Goal: Check status: Check status

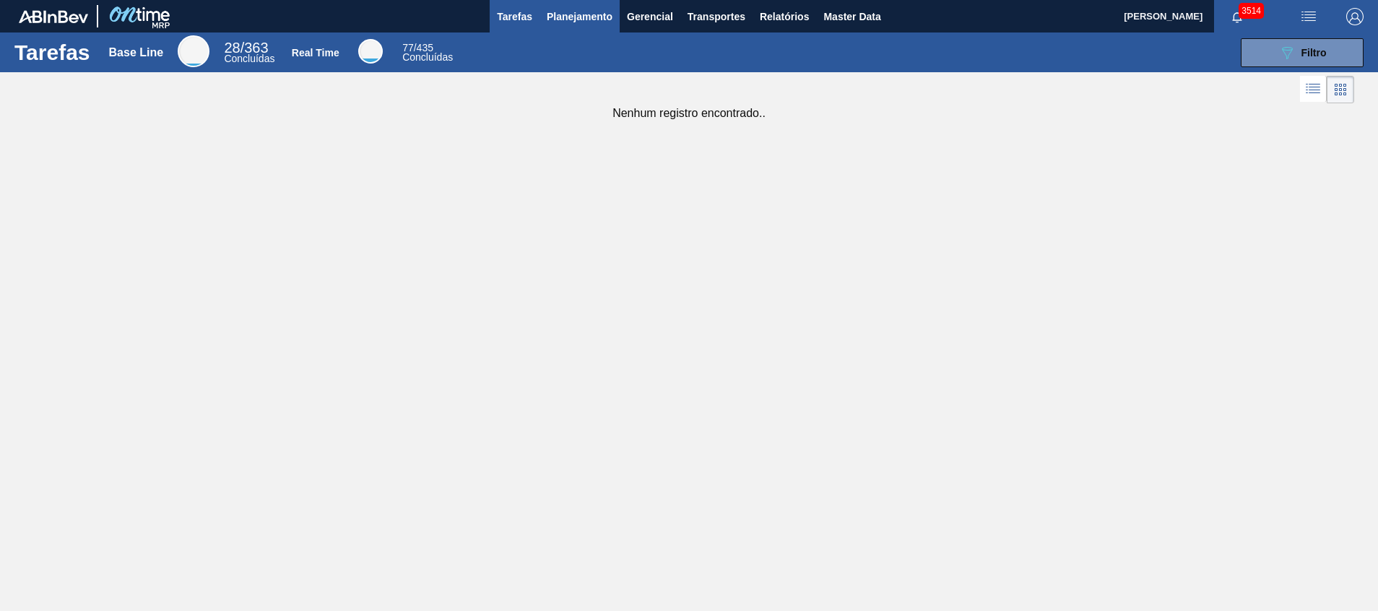
click at [597, 8] on span "Planejamento" at bounding box center [580, 16] width 66 height 17
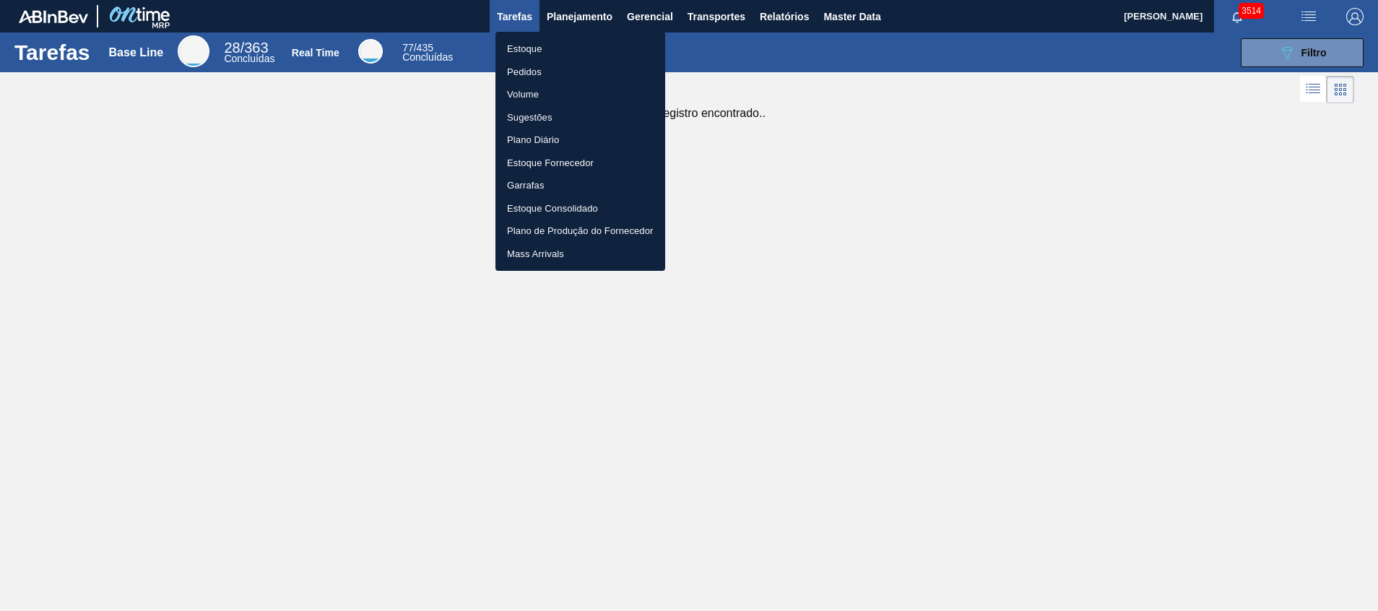
click at [558, 39] on li "Estoque" at bounding box center [580, 49] width 170 height 23
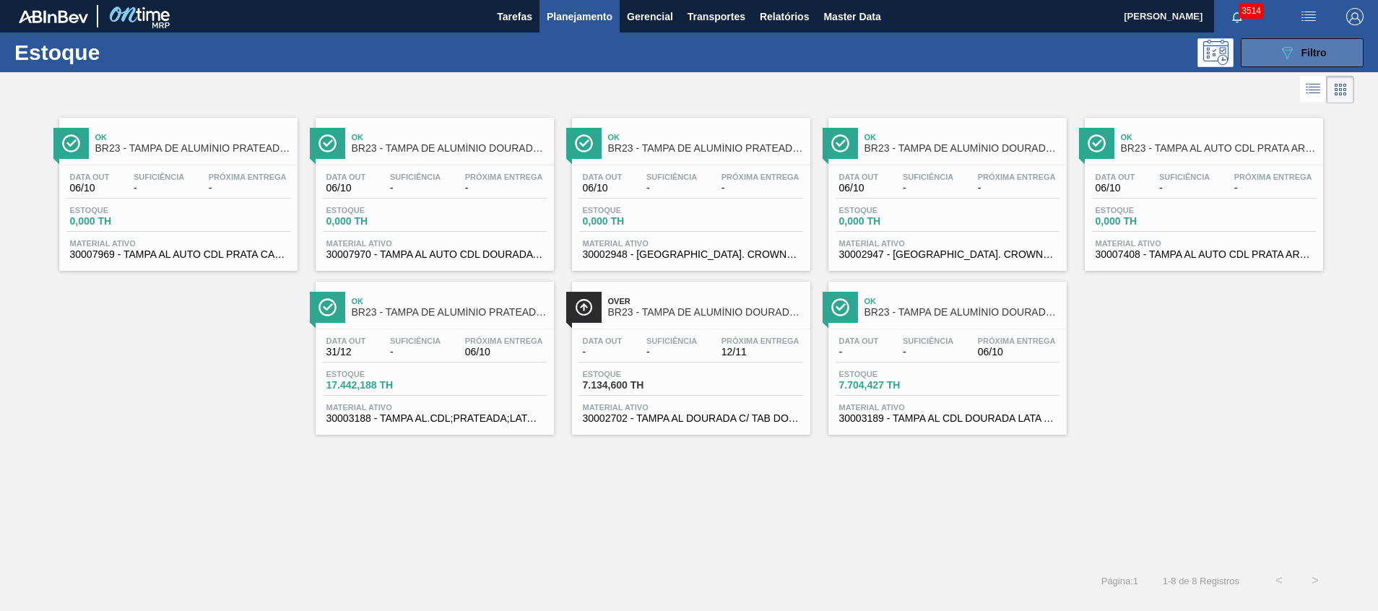
click at [918, 53] on icon "089F7B8B-B2A5-4AFE-B5C0-19BA573D28AC" at bounding box center [1286, 52] width 17 height 17
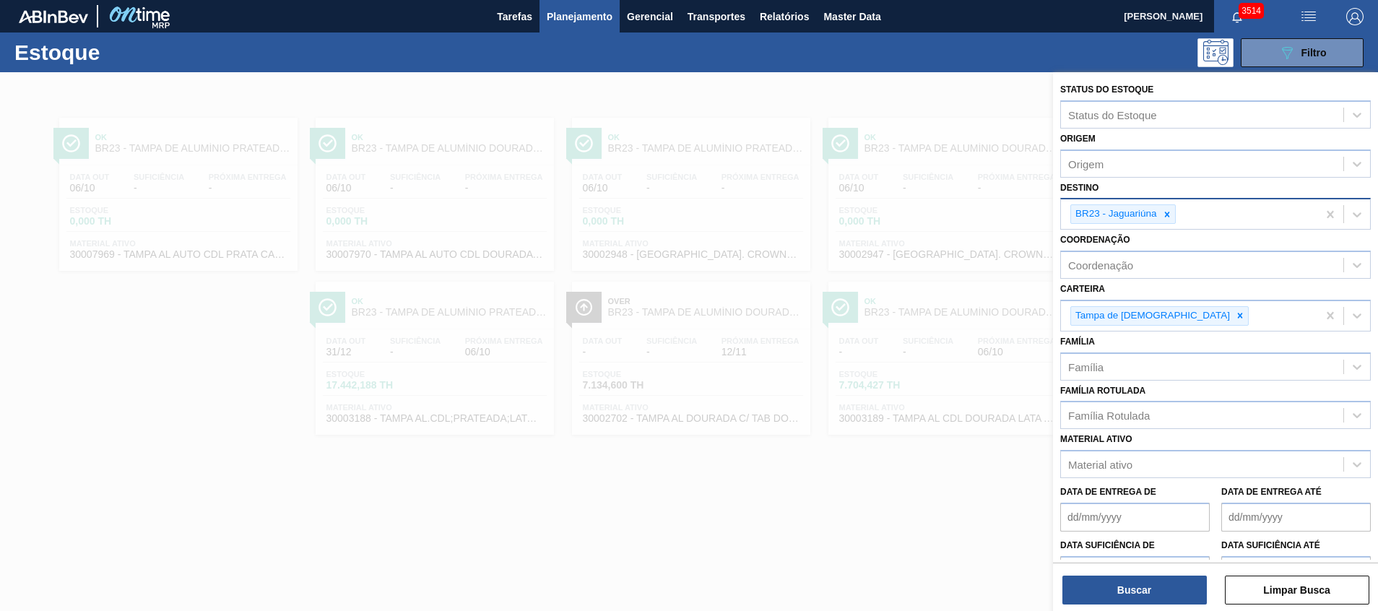
click at [918, 209] on div at bounding box center [1167, 214] width 16 height 18
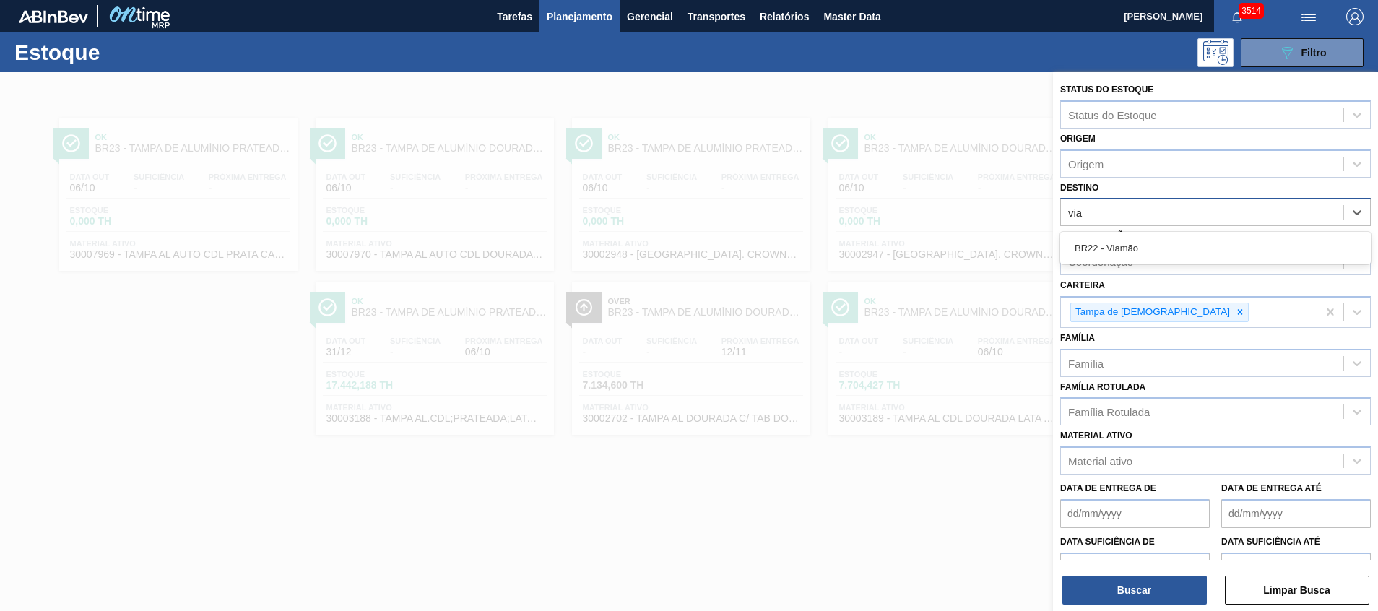
type input "viam"
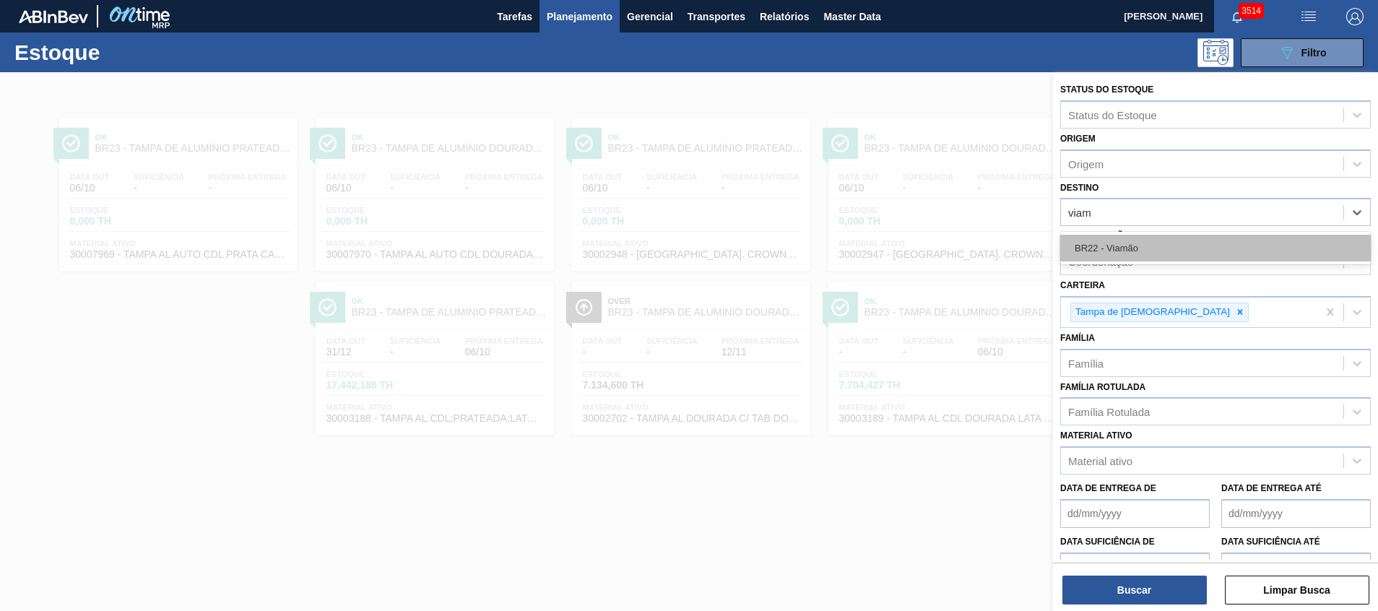
click at [918, 250] on div "BR22 - Viamão" at bounding box center [1215, 248] width 311 height 27
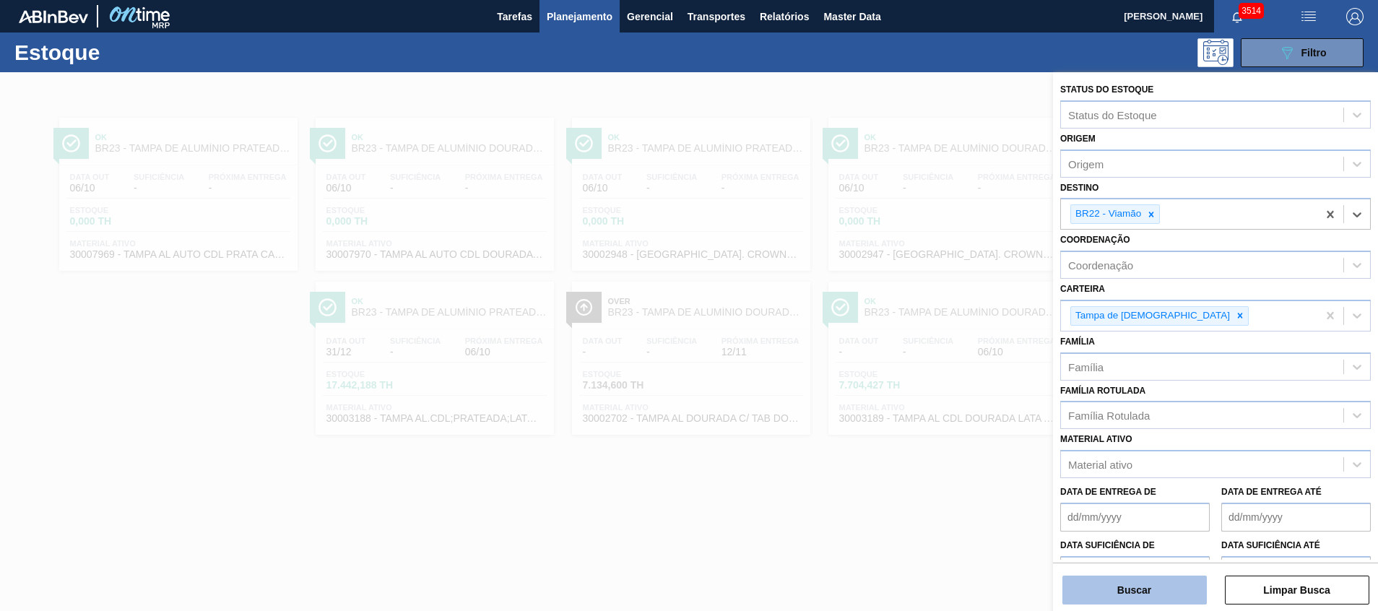
click at [918, 407] on button "Buscar" at bounding box center [1134, 590] width 144 height 29
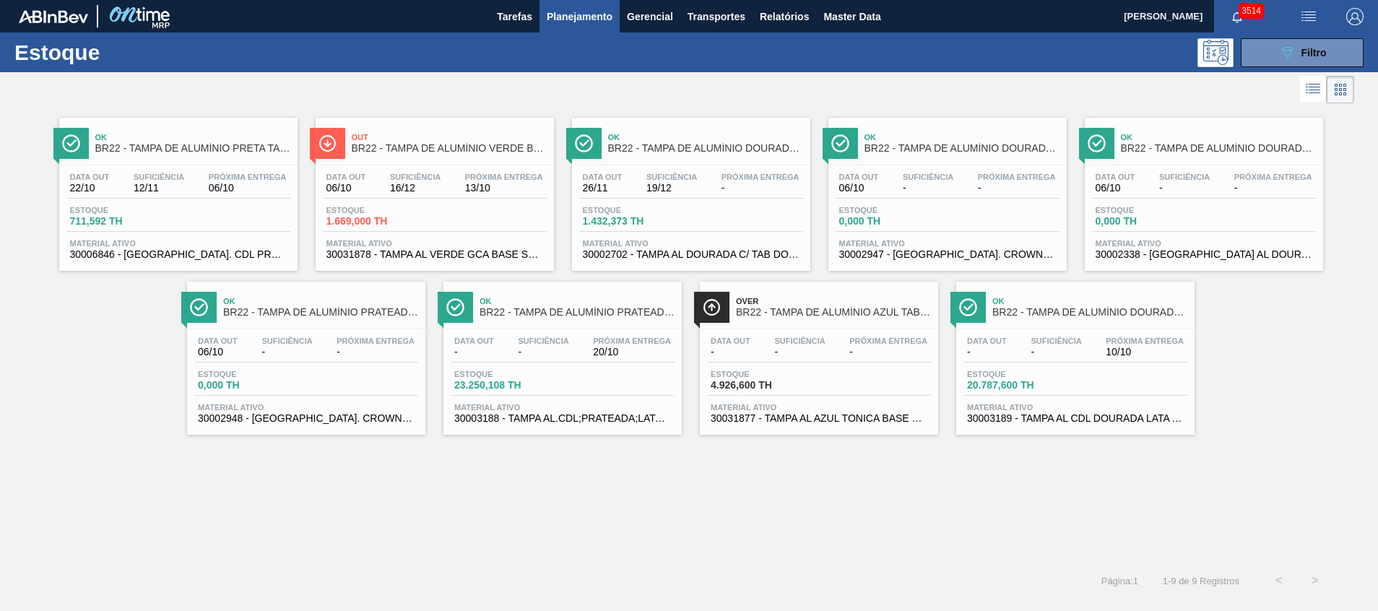
drag, startPoint x: 423, startPoint y: 261, endPoint x: 423, endPoint y: 269, distance: 7.3
drag, startPoint x: 423, startPoint y: 269, endPoint x: 451, endPoint y: 267, distance: 28.2
click at [451, 267] on div "Out BR22 - TAMPA DE ALUMÍNIO VERDE BALL Data out 06/10 Suficiência 16/12 Próxim…" at bounding box center [435, 194] width 238 height 153
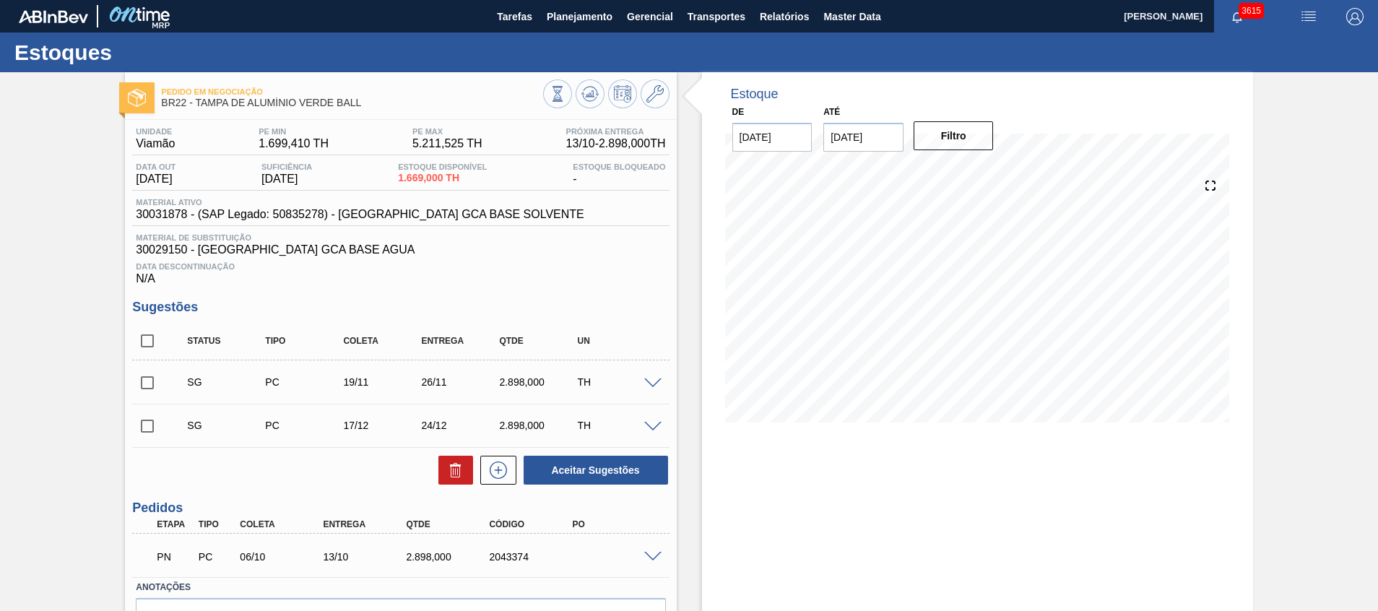
click at [659, 555] on span at bounding box center [652, 557] width 17 height 11
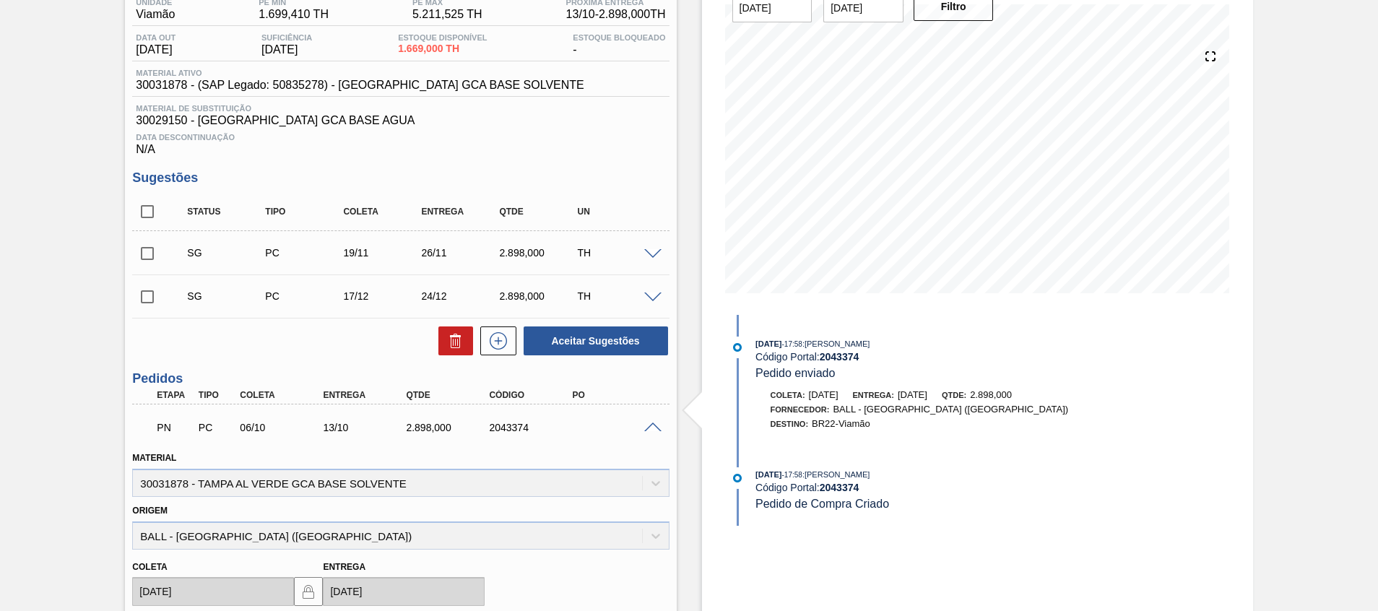
scroll to position [325, 0]
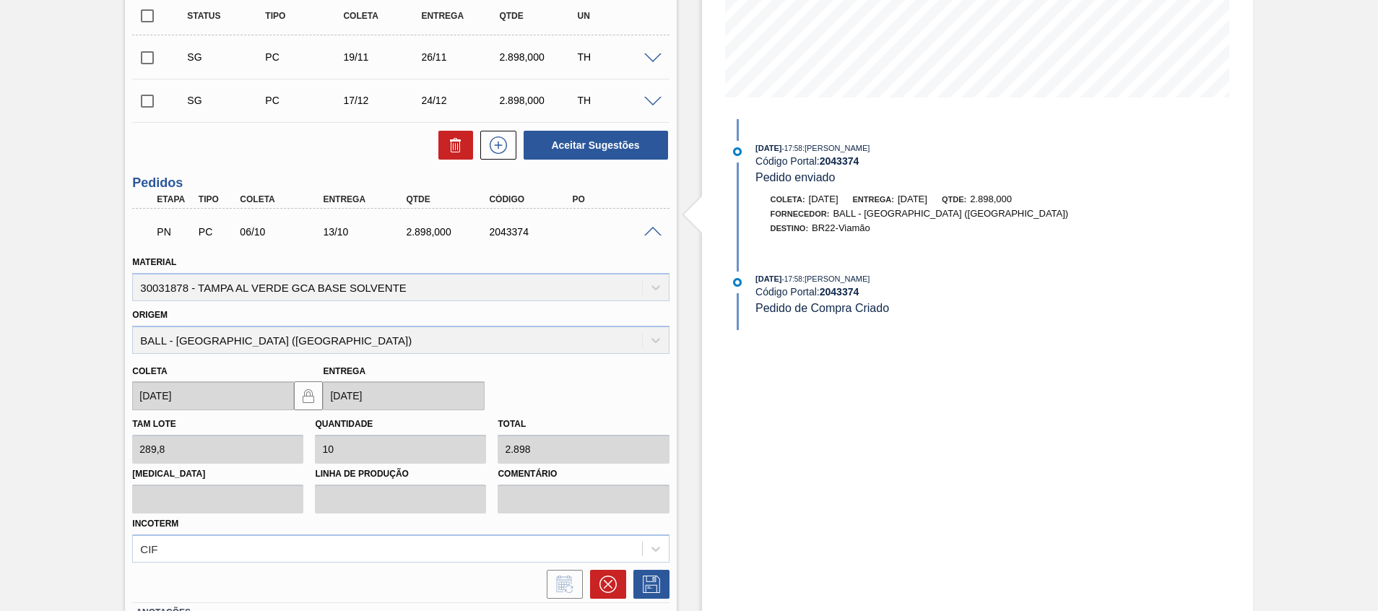
click at [654, 232] on span at bounding box center [652, 232] width 17 height 11
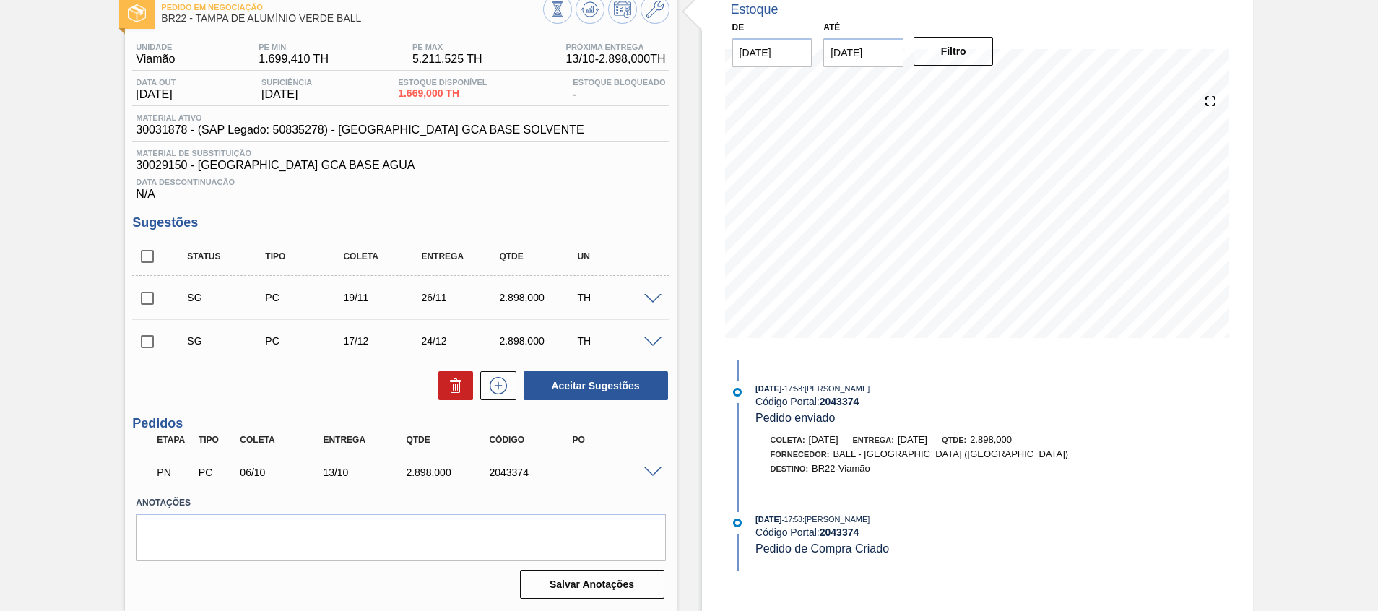
scroll to position [0, 0]
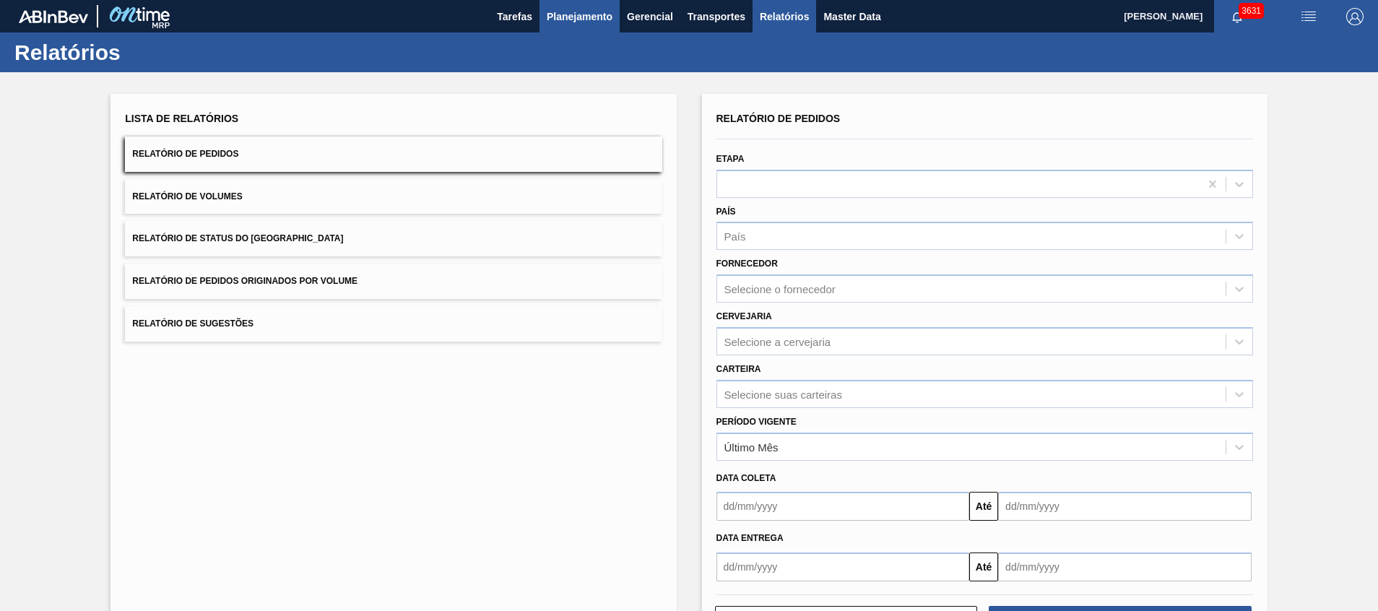
click at [559, 11] on span "Planejamento" at bounding box center [580, 16] width 66 height 17
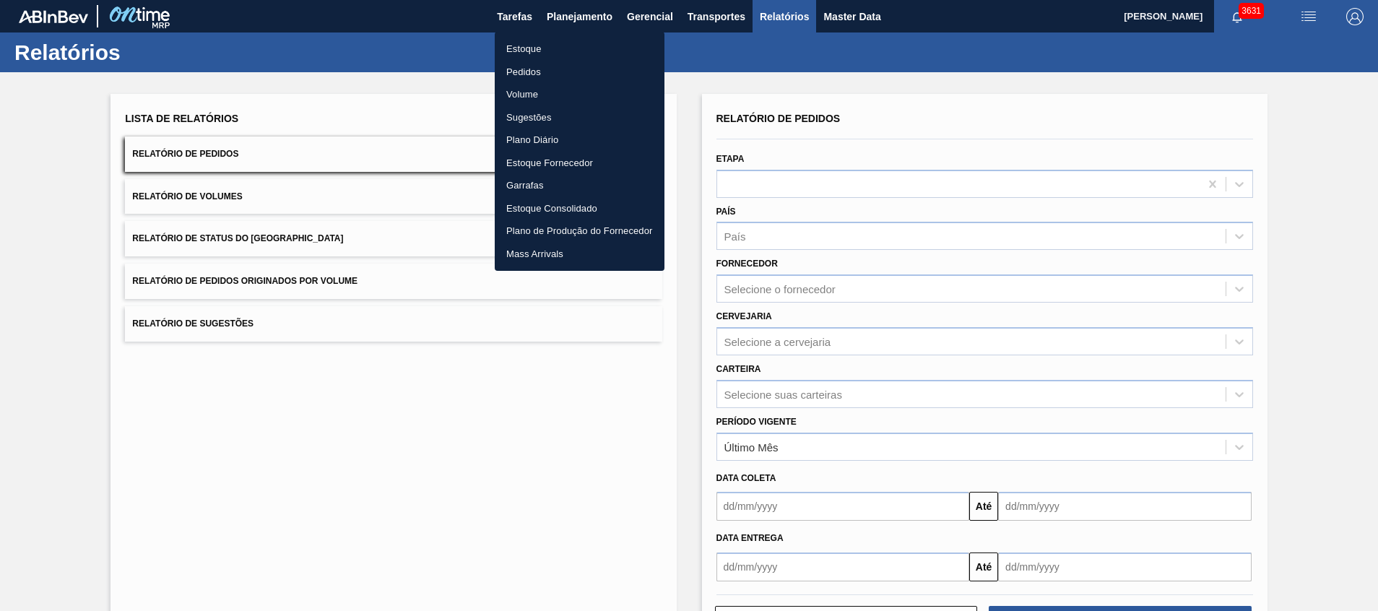
click at [549, 43] on li "Estoque" at bounding box center [580, 49] width 170 height 23
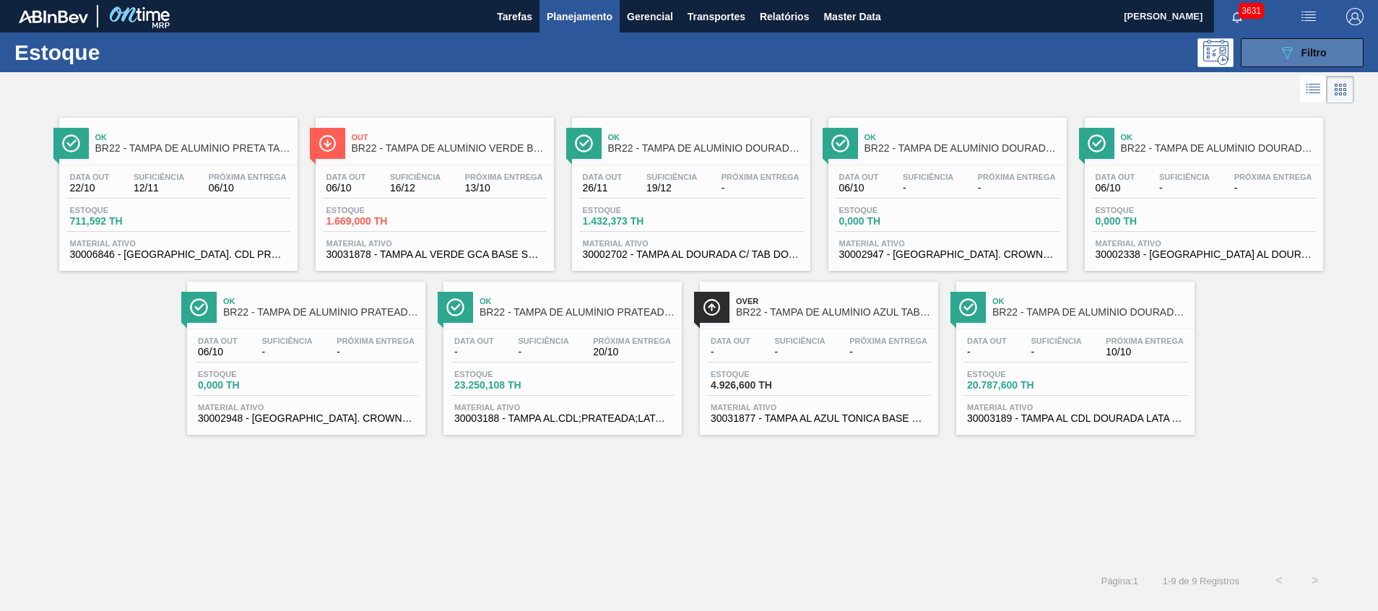
click at [1346, 58] on button "089F7B8B-B2A5-4AFE-B5C0-19BA573D28AC Filtro" at bounding box center [1302, 52] width 123 height 29
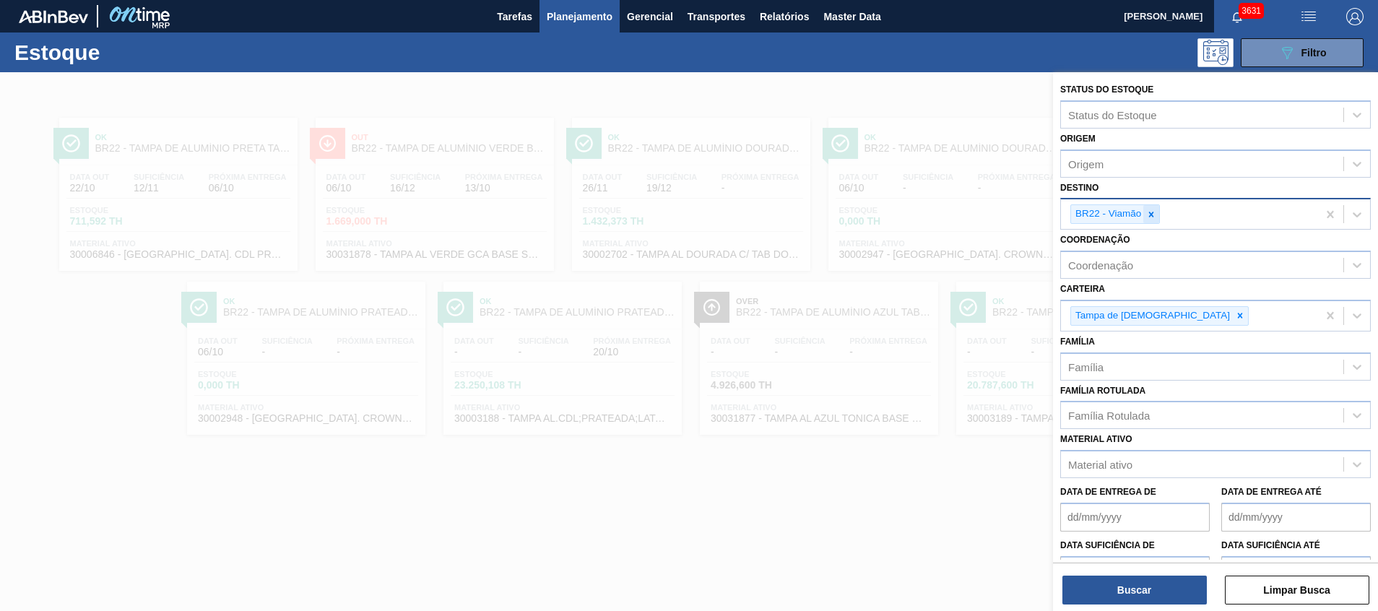
click at [1153, 220] on div at bounding box center [1151, 214] width 16 height 18
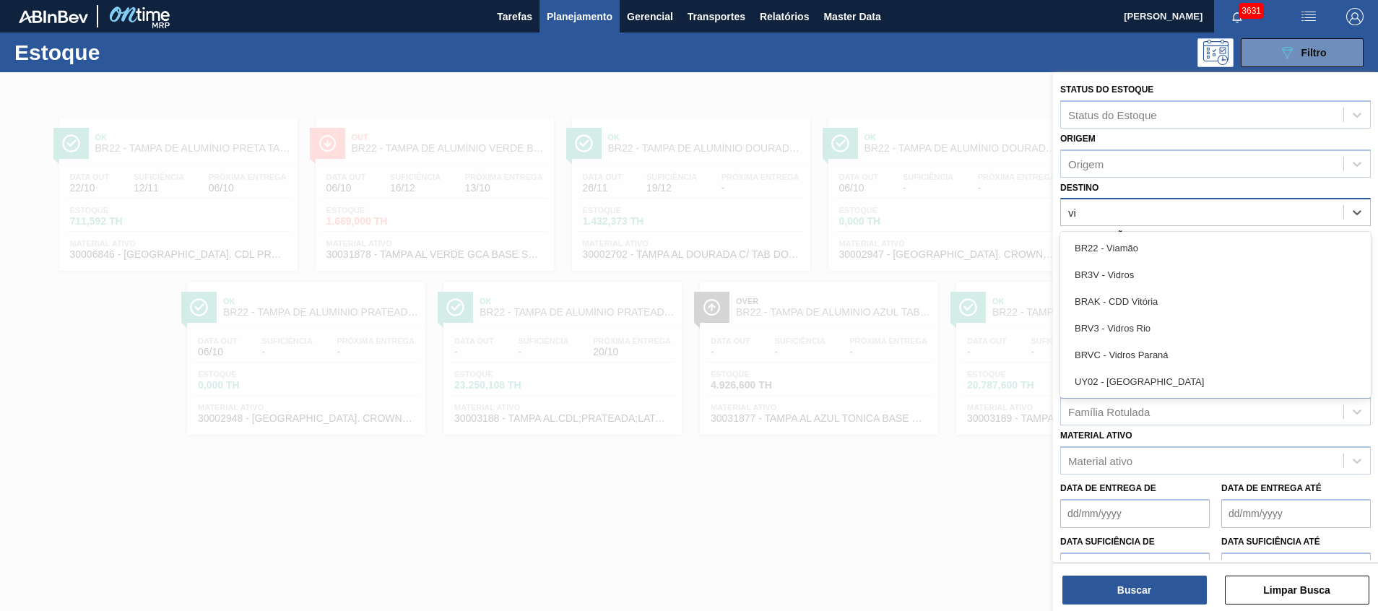
type input "v"
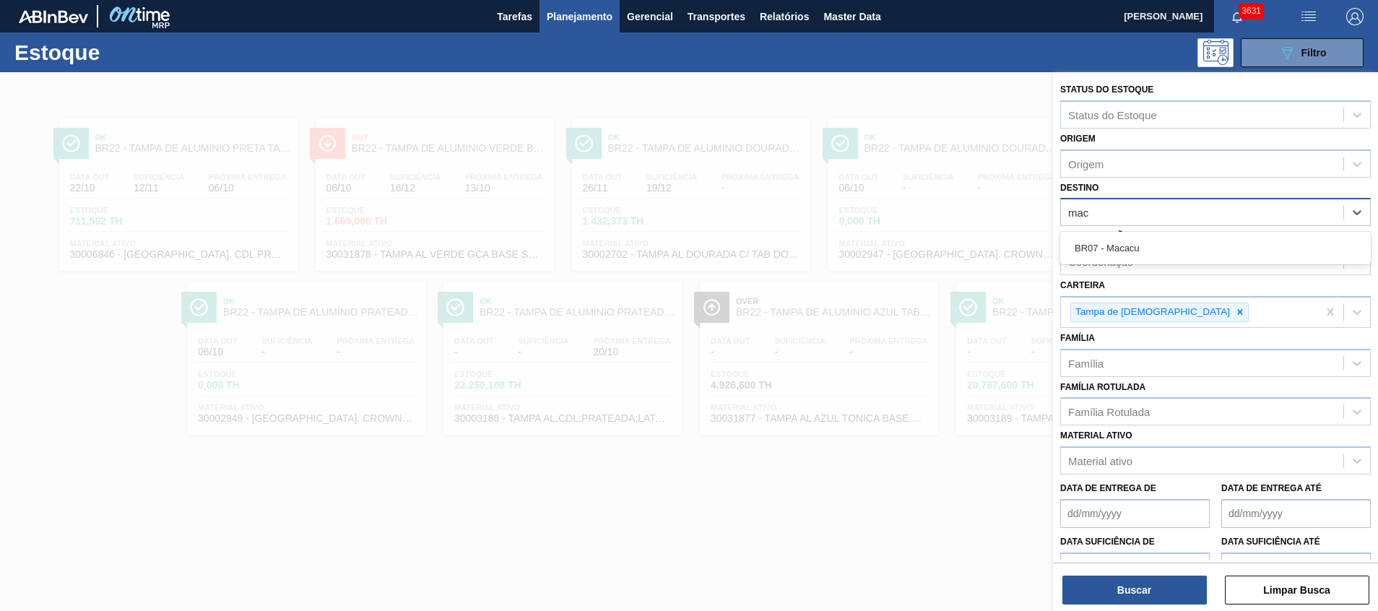
type input "maca"
click at [1162, 245] on div "BR07 - Macacu" at bounding box center [1215, 248] width 311 height 27
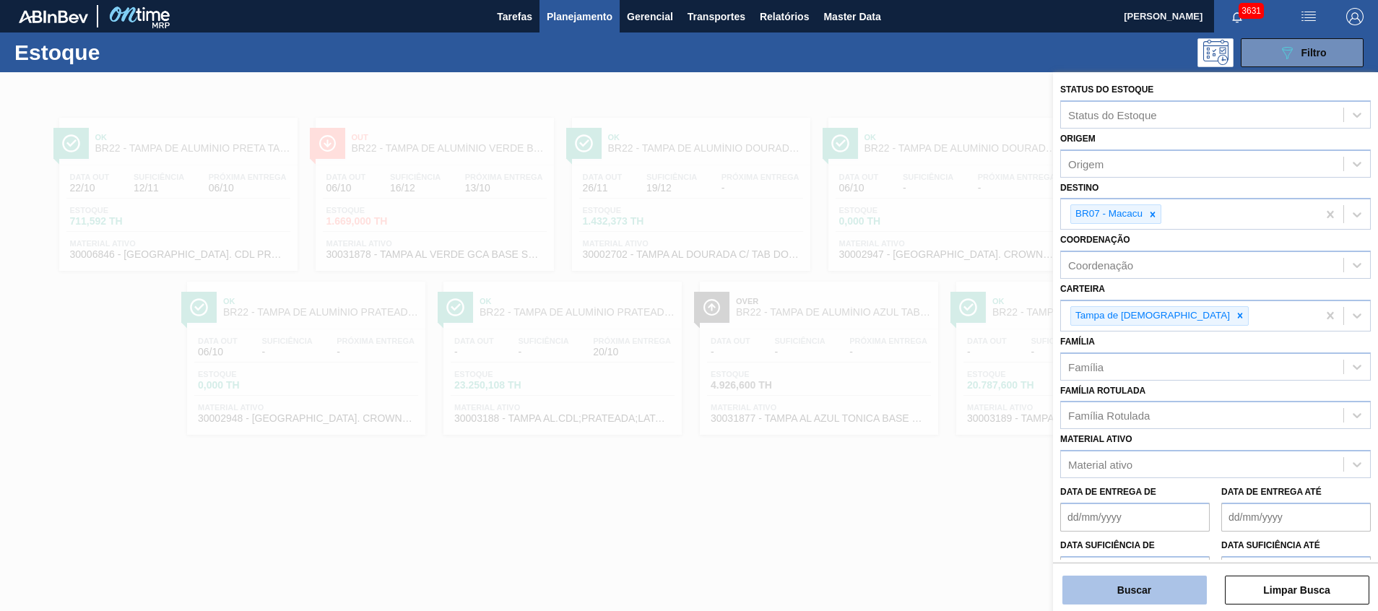
click at [1088, 583] on button "Buscar" at bounding box center [1134, 590] width 144 height 29
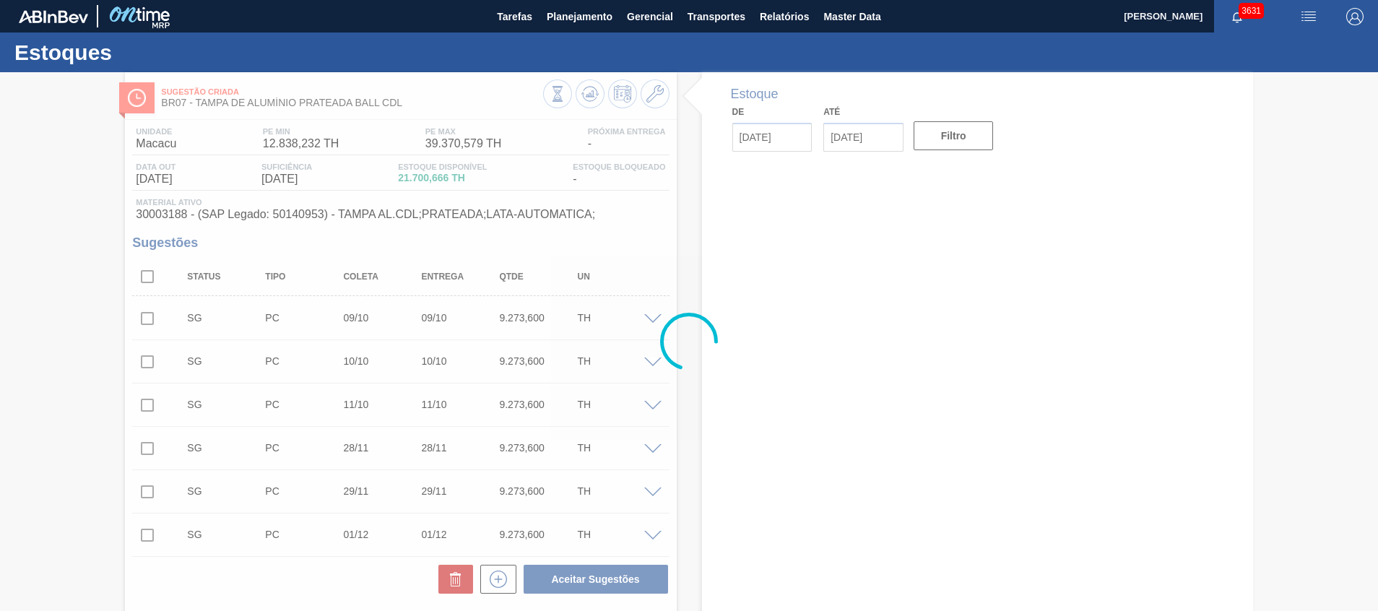
type input "[DATE]"
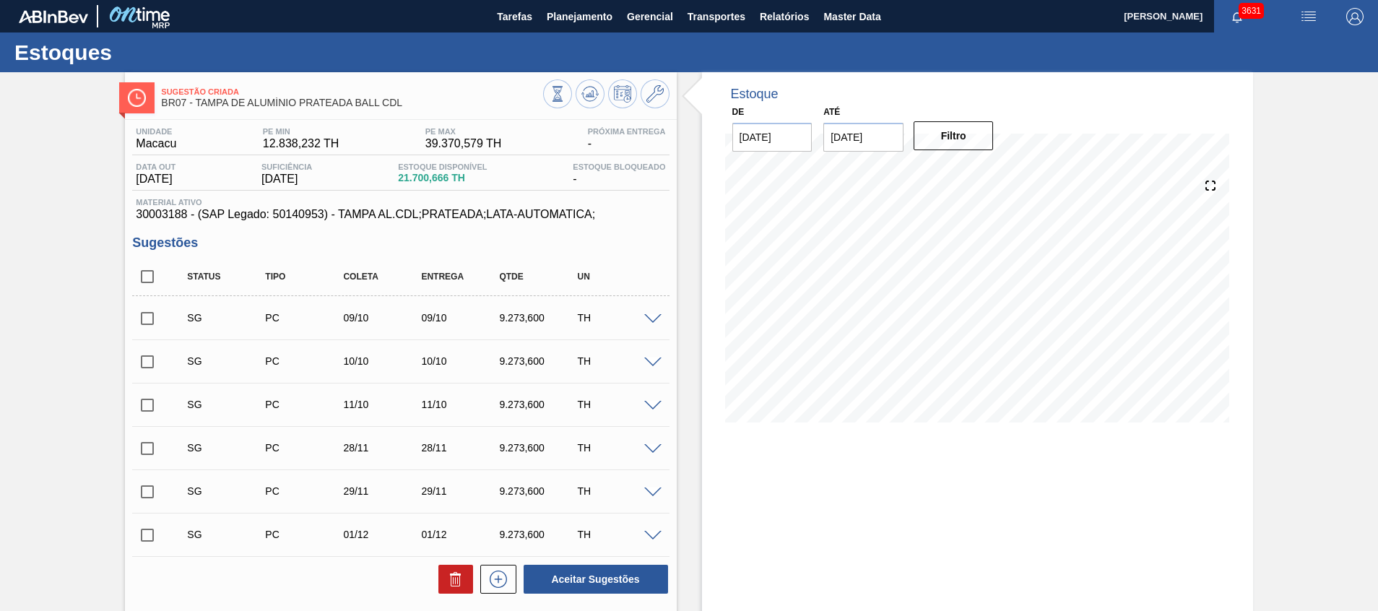
drag, startPoint x: 152, startPoint y: 275, endPoint x: 229, endPoint y: 375, distance: 126.1
click at [152, 274] on input "checkbox" at bounding box center [147, 276] width 30 height 30
checkbox input "true"
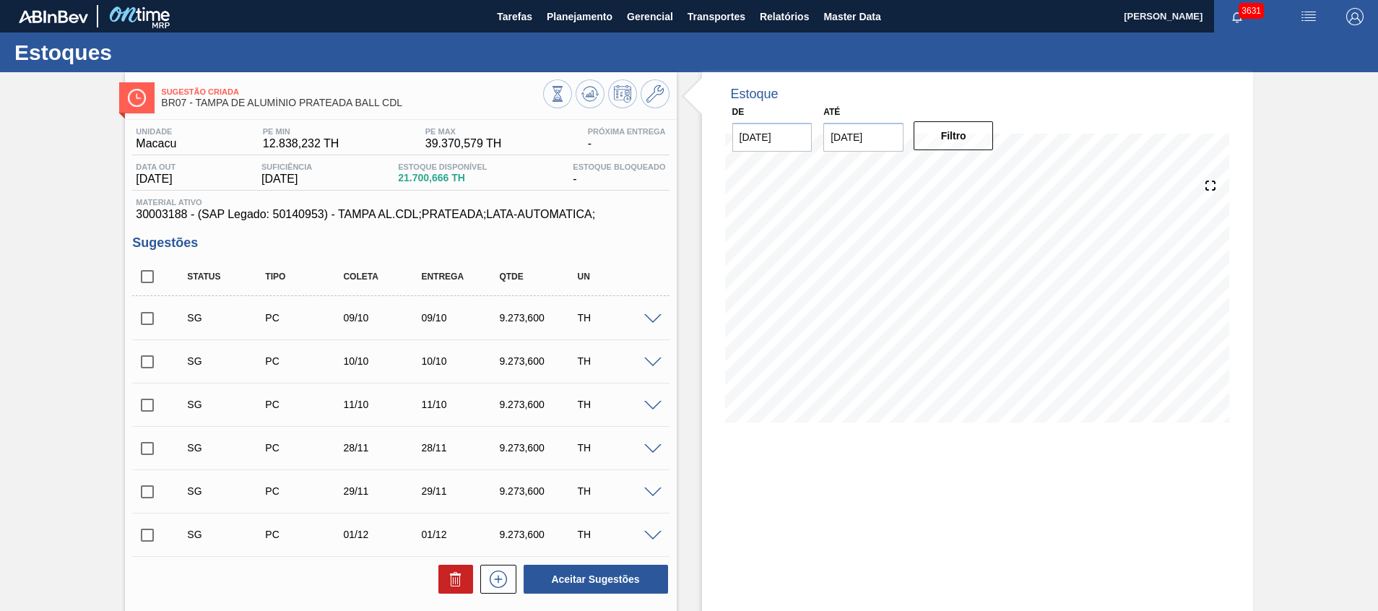
checkbox input "true"
click at [436, 582] on div at bounding box center [452, 579] width 42 height 29
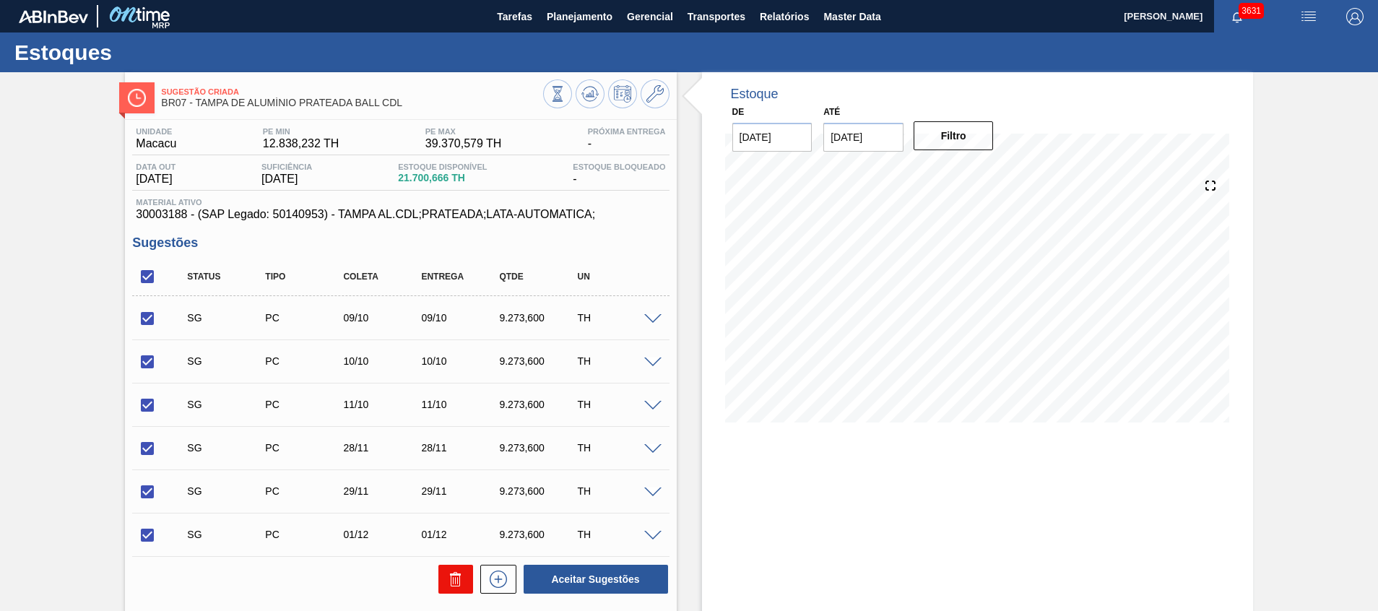
click at [455, 580] on icon at bounding box center [455, 579] width 17 height 17
checkbox input "false"
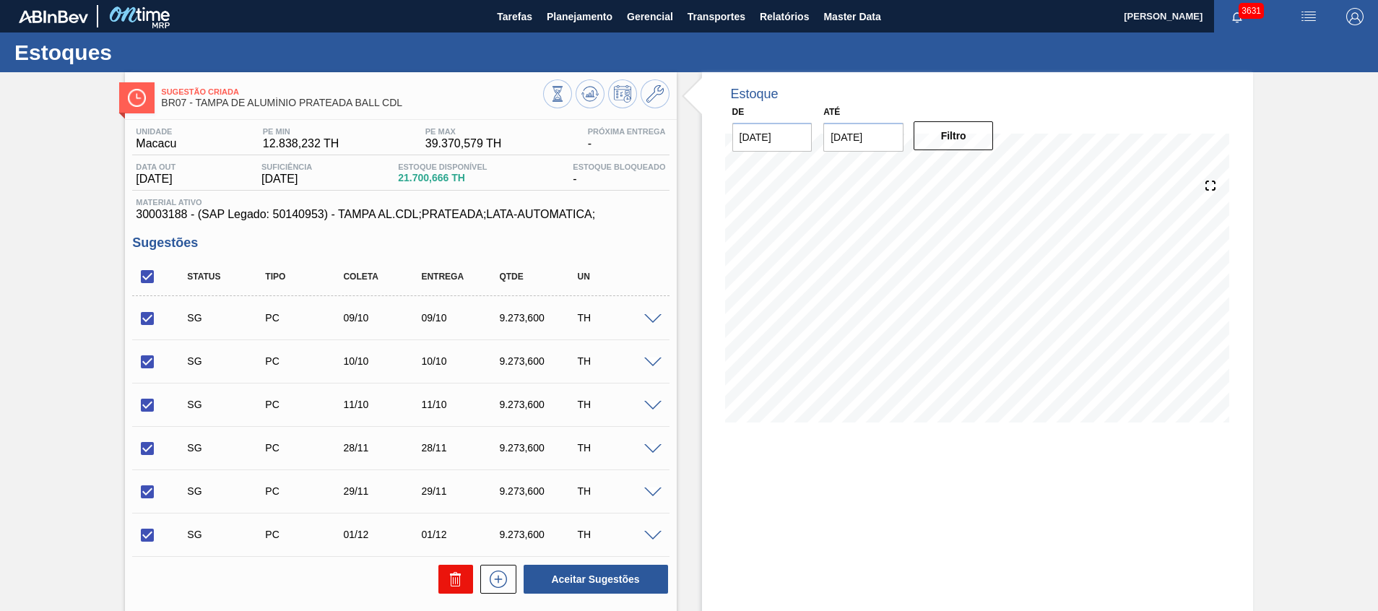
checkbox input "false"
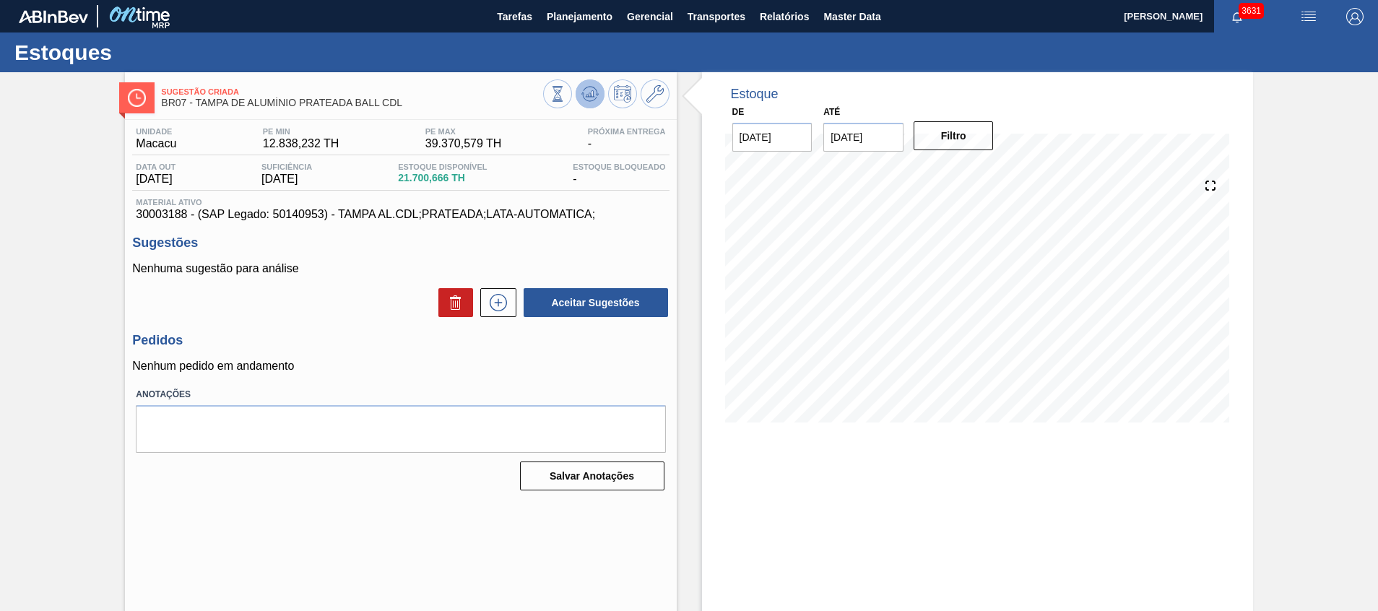
click at [579, 98] on button at bounding box center [590, 93] width 29 height 29
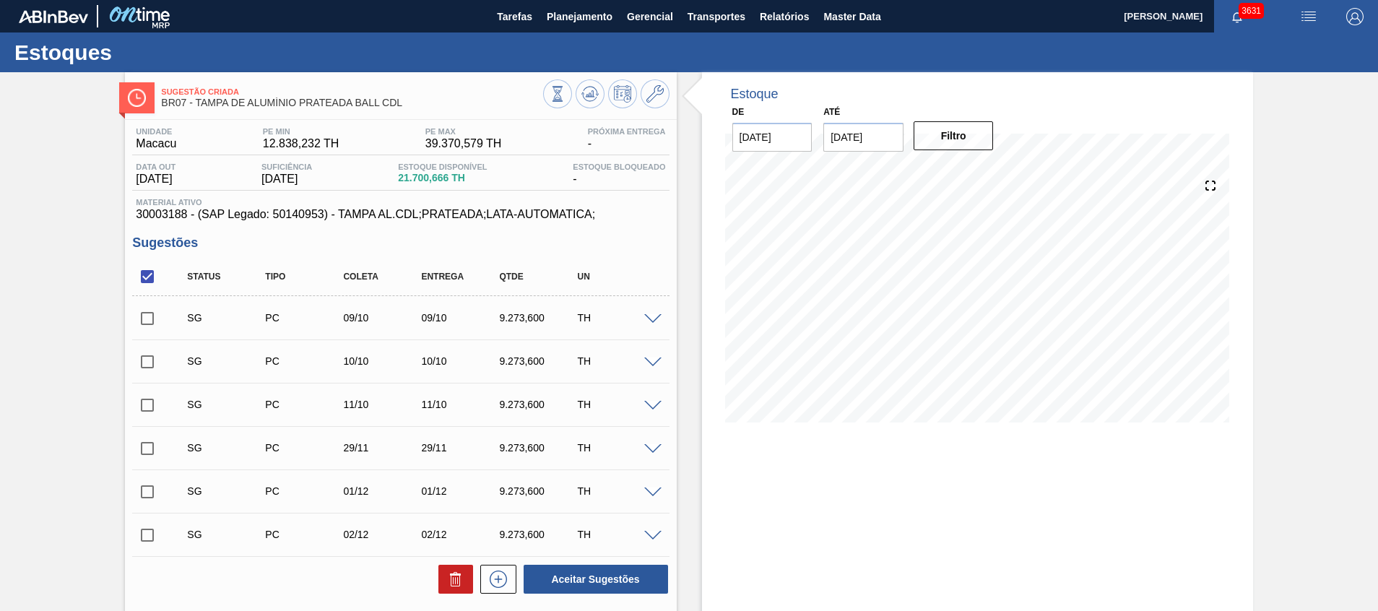
click at [141, 401] on input "checkbox" at bounding box center [147, 405] width 30 height 30
checkbox input "true"
click at [569, 586] on button "Aceitar Sugestões" at bounding box center [596, 579] width 144 height 29
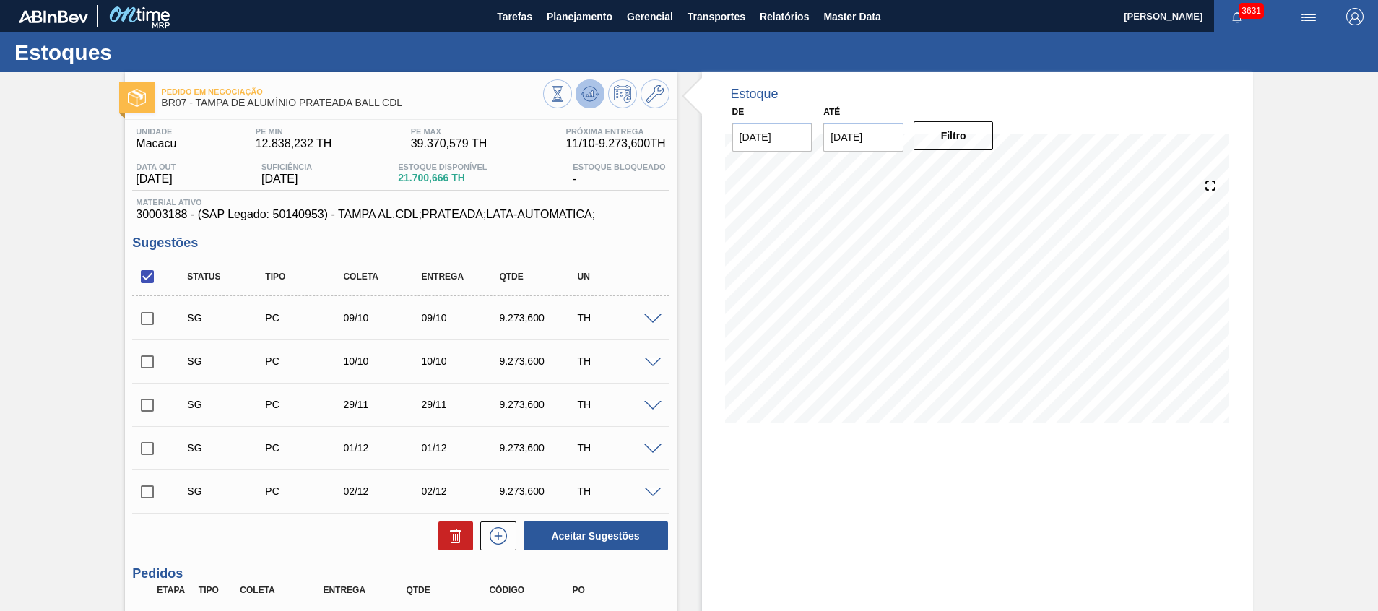
click at [582, 98] on icon at bounding box center [589, 93] width 17 height 17
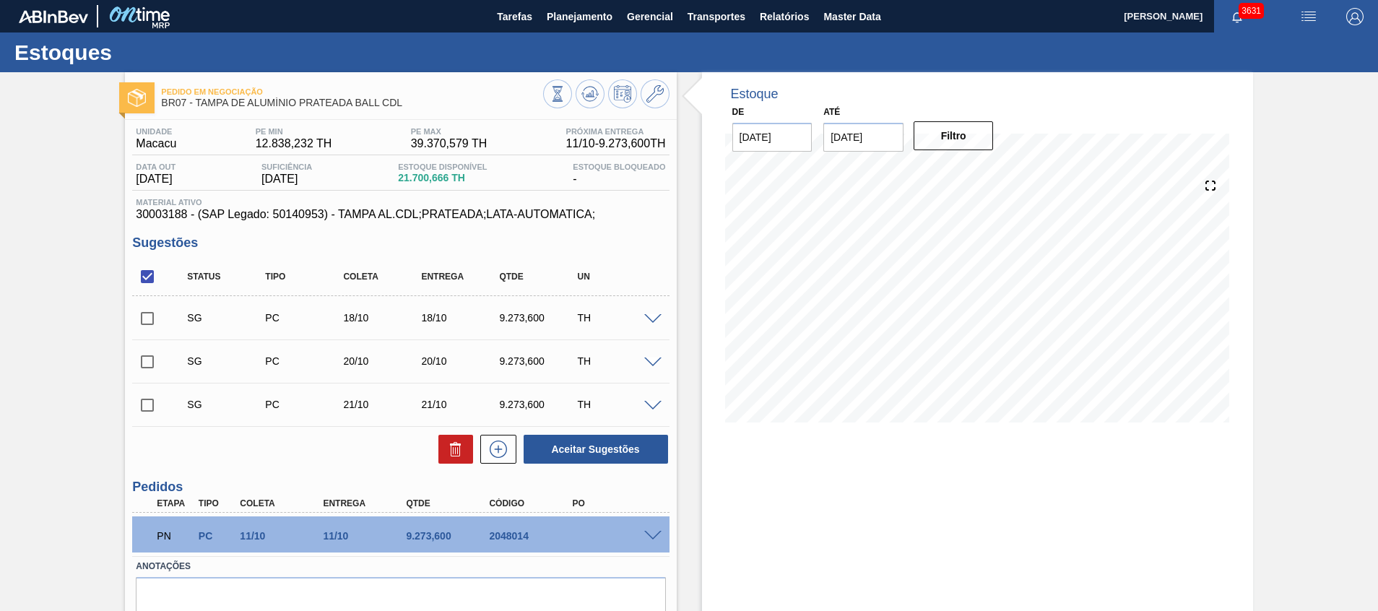
click at [155, 278] on input "checkbox" at bounding box center [147, 276] width 30 height 30
checkbox input "true"
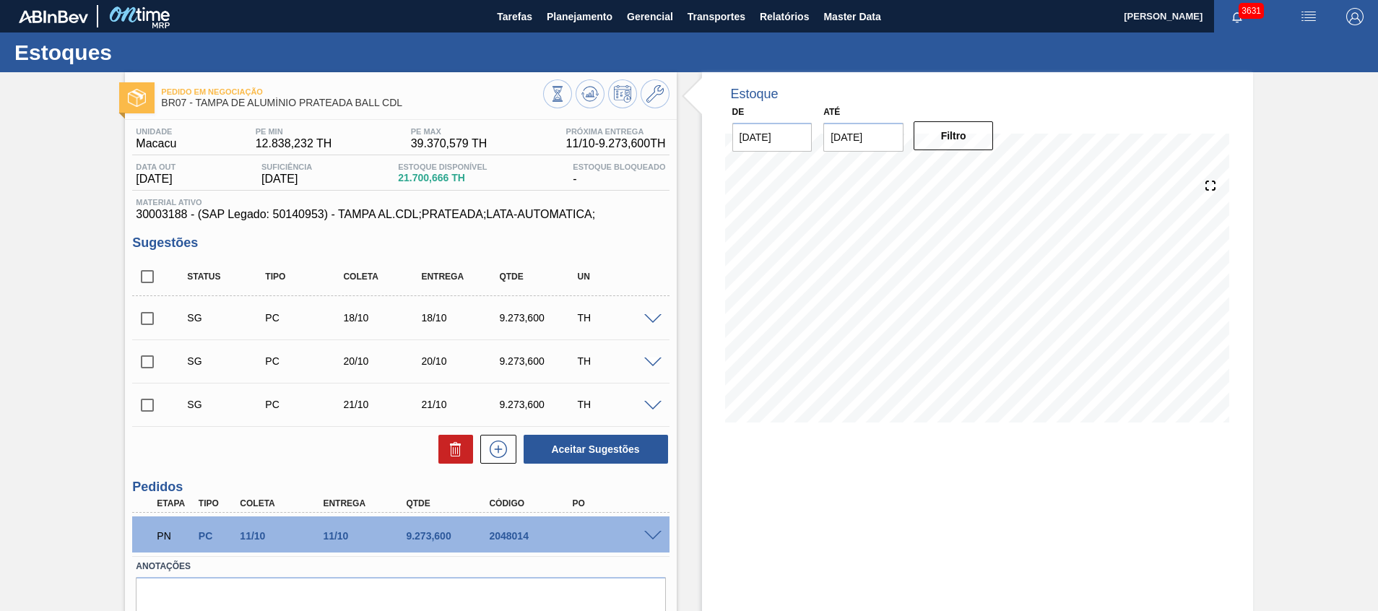
checkbox input "true"
click at [455, 451] on icon at bounding box center [455, 449] width 17 height 17
checkbox input "false"
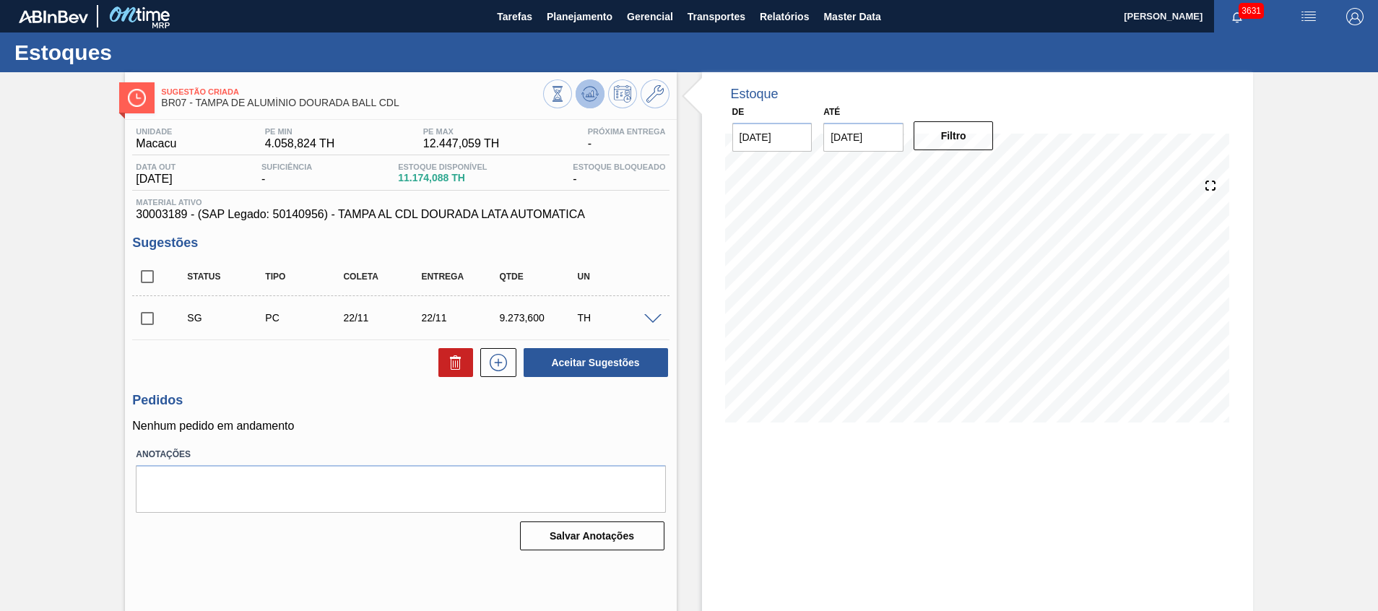
click at [587, 94] on icon at bounding box center [589, 93] width 17 height 17
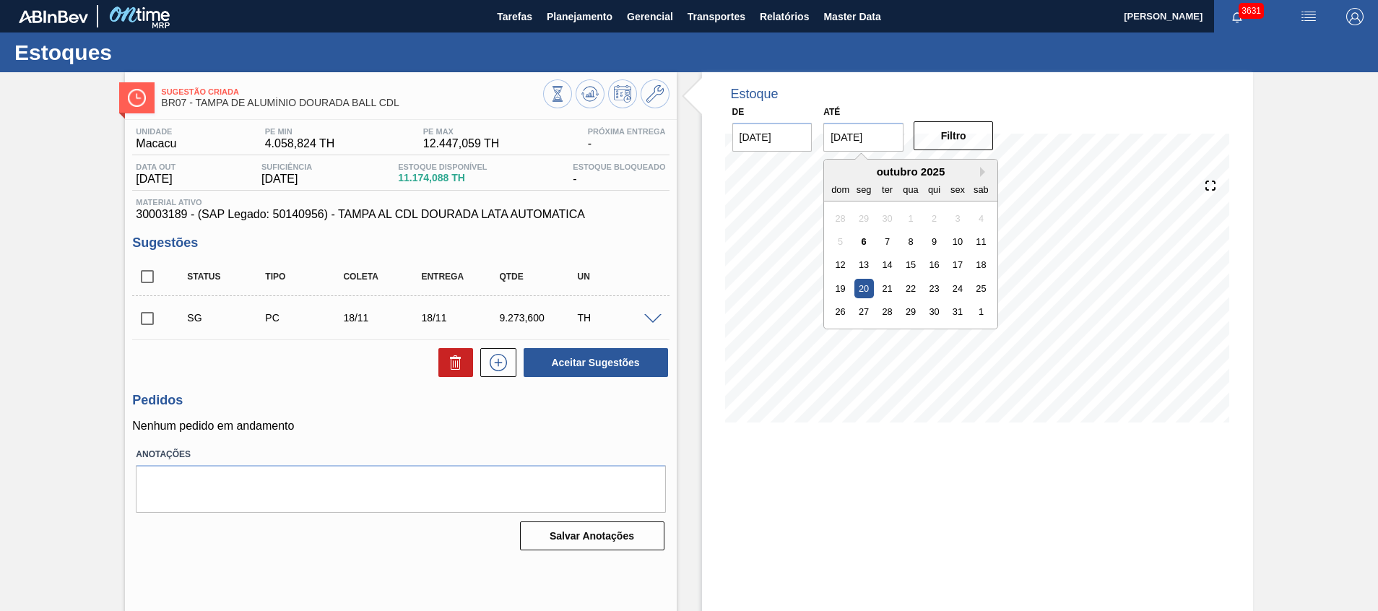
click at [863, 147] on input "[DATE]" at bounding box center [863, 137] width 80 height 29
click at [952, 311] on div "31" at bounding box center [958, 312] width 20 height 20
type input "[DATE]"
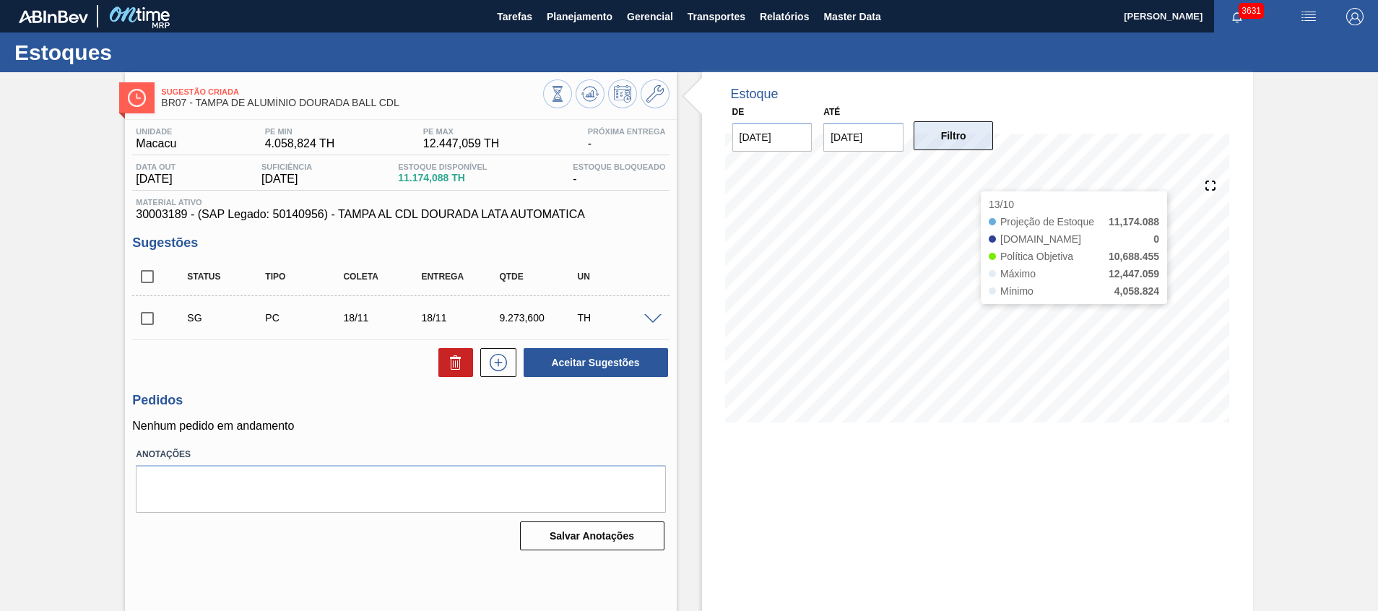
click at [966, 138] on button "Filtro" at bounding box center [954, 135] width 80 height 29
